Goal: Task Accomplishment & Management: Manage account settings

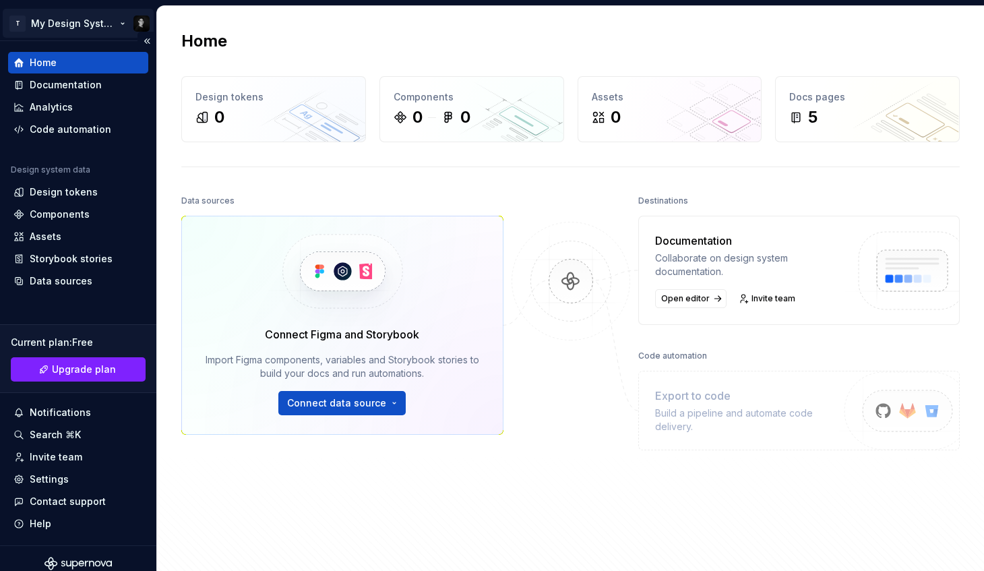
click at [109, 29] on html "T My Design System Home Documentation Analytics Code automation Design system d…" at bounding box center [492, 285] width 984 height 571
click at [383, 184] on html "T My Design System Home Documentation Analytics Code automation Design system d…" at bounding box center [492, 285] width 984 height 571
click at [101, 91] on div "Documentation" at bounding box center [77, 84] width 129 height 13
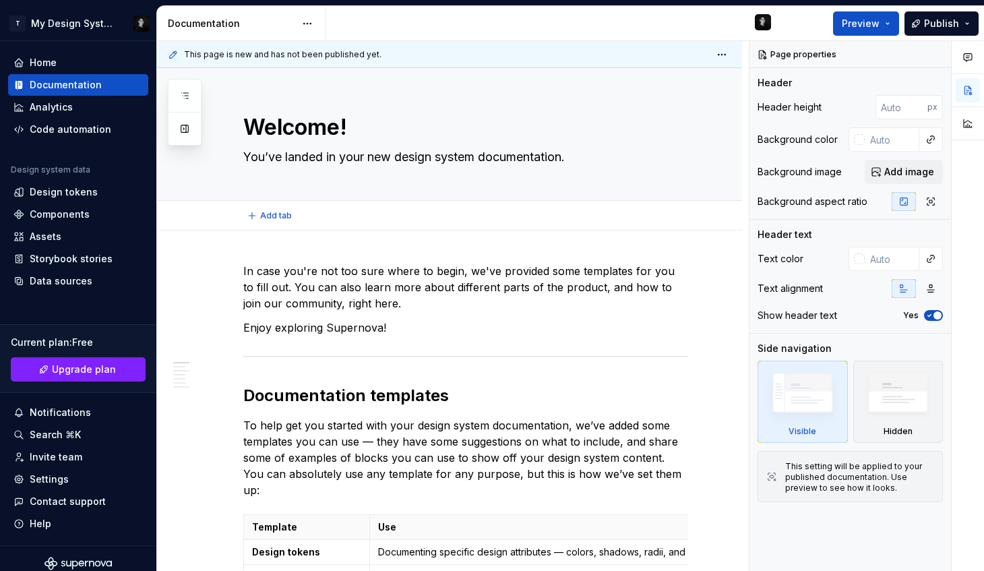
type textarea "*"
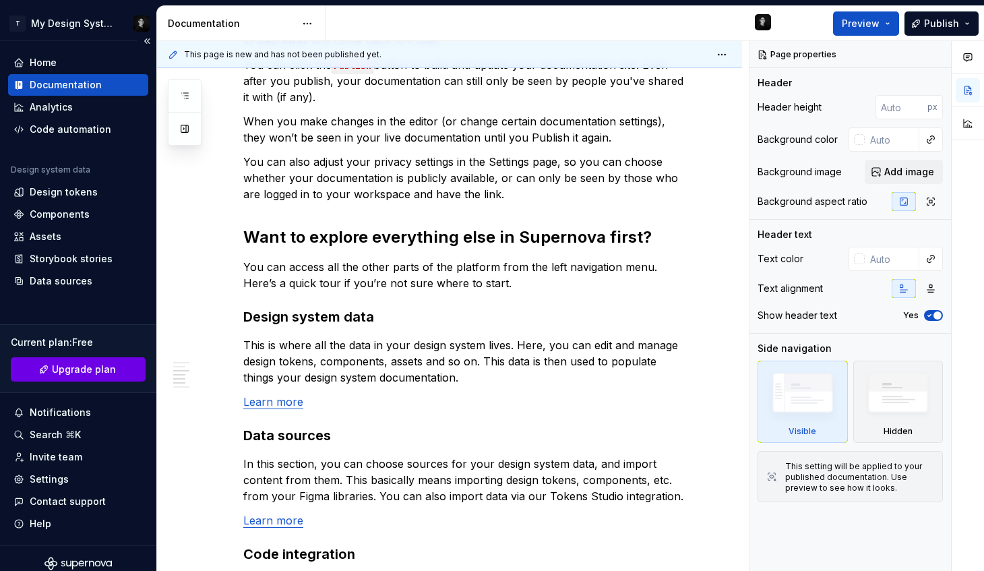
scroll to position [10, 0]
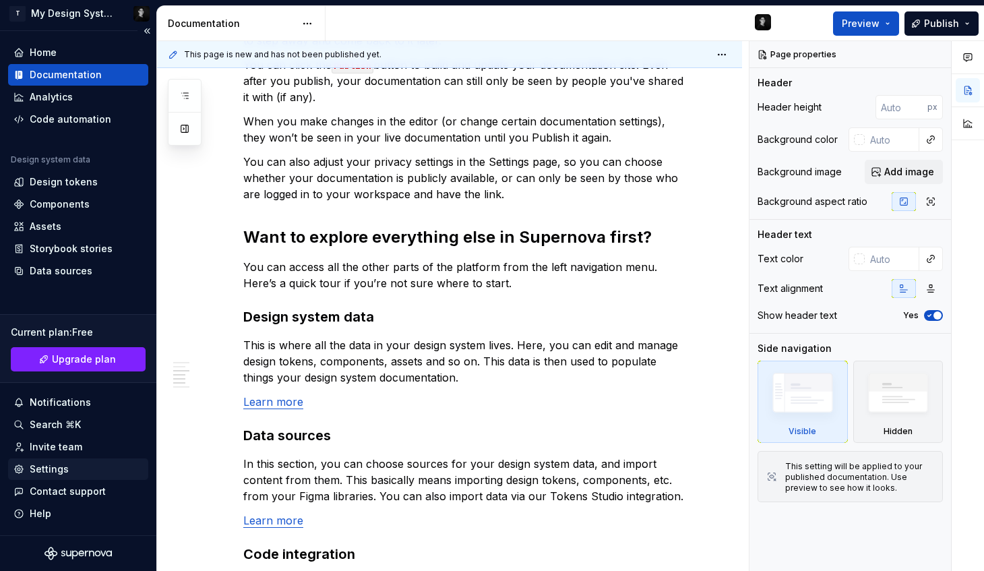
click at [58, 475] on div "Settings" at bounding box center [49, 468] width 39 height 13
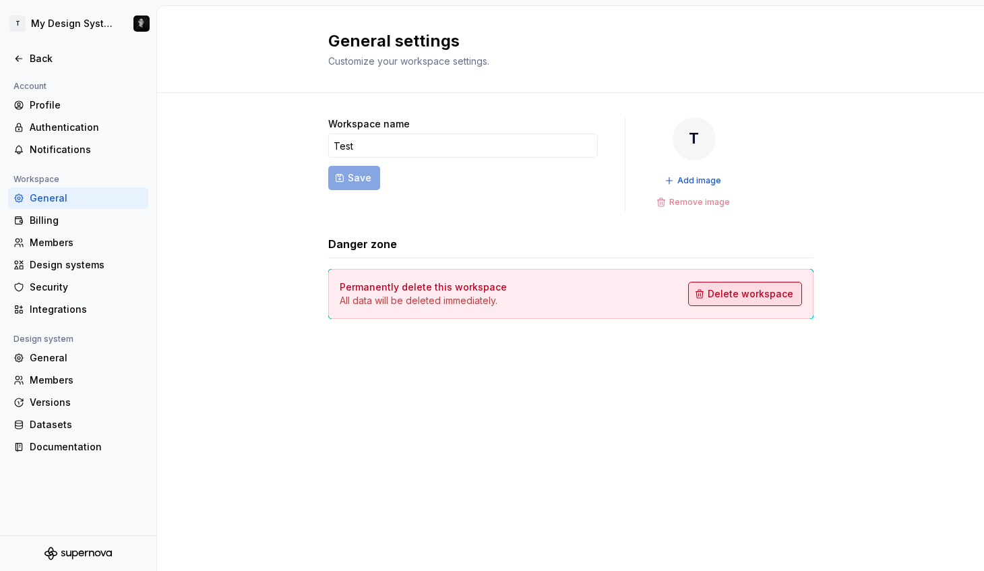
click at [743, 289] on span "Delete workspace" at bounding box center [750, 293] width 86 height 13
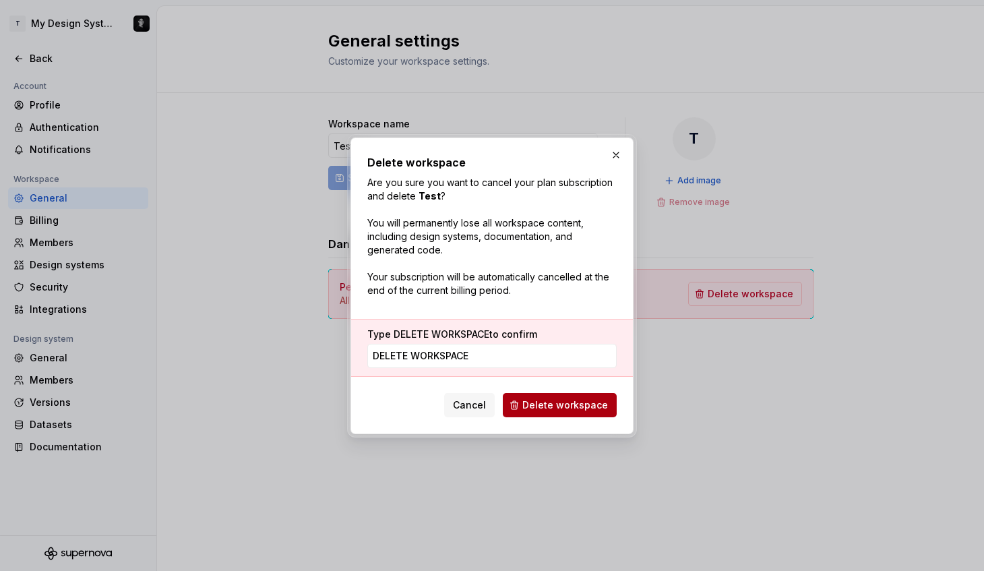
type input "Delete workspace"
click at [548, 409] on span "Delete workspace" at bounding box center [565, 404] width 86 height 13
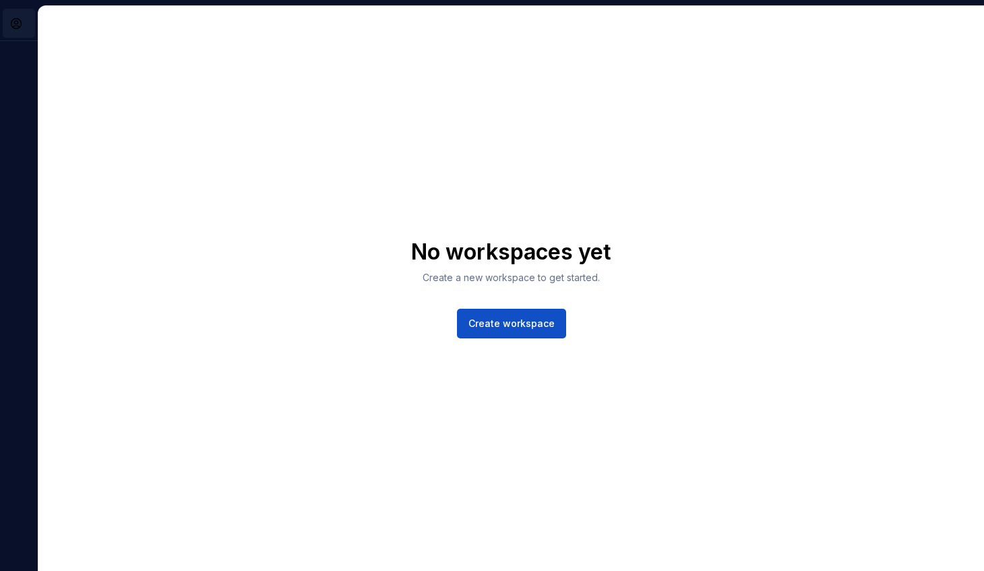
click at [20, 22] on html "No workspaces yet Create a new workspace to get started. Create workspace *" at bounding box center [492, 285] width 984 height 571
click at [40, 56] on div "Account" at bounding box center [74, 54] width 88 height 13
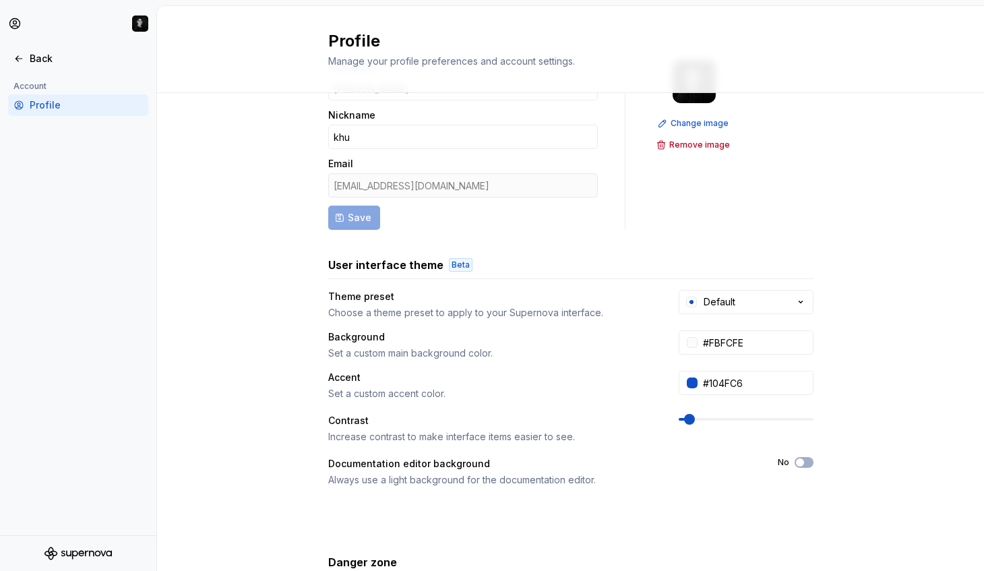
scroll to position [201, 0]
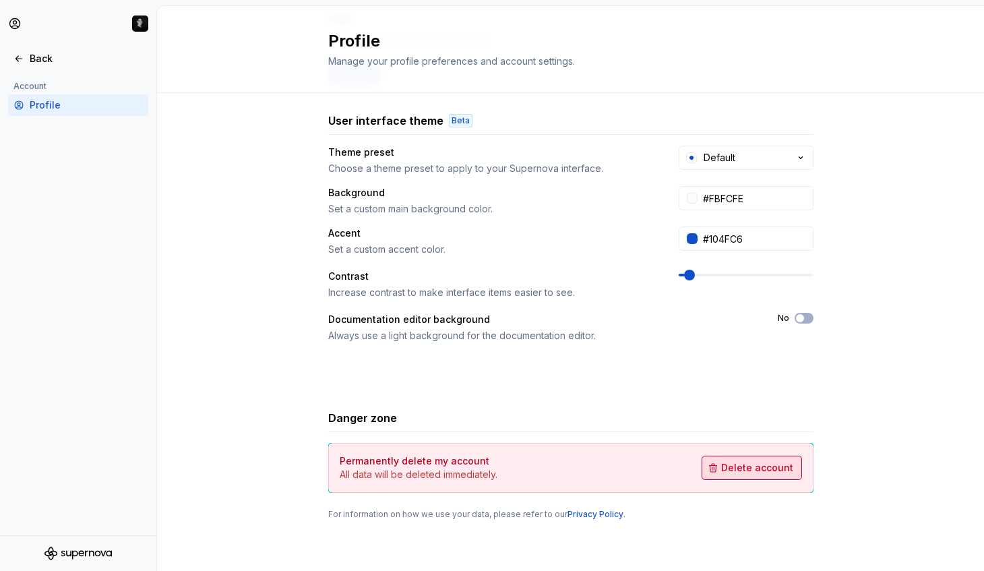
click at [780, 471] on span "Delete account" at bounding box center [757, 467] width 72 height 13
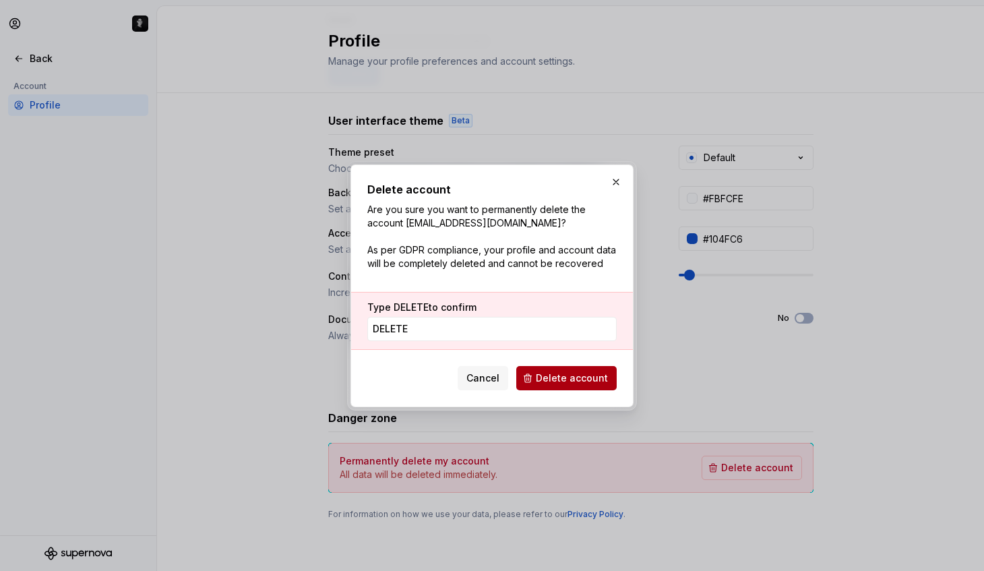
type input "DELETE"
click at [609, 377] on button "Delete account" at bounding box center [566, 378] width 100 height 24
